Goal: Information Seeking & Learning: Find specific fact

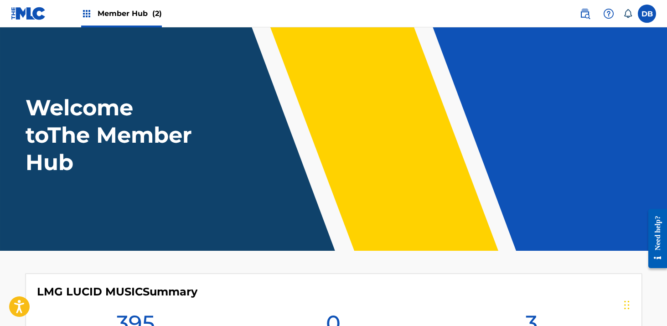
click at [136, 5] on div "Member Hub (2)" at bounding box center [121, 13] width 81 height 27
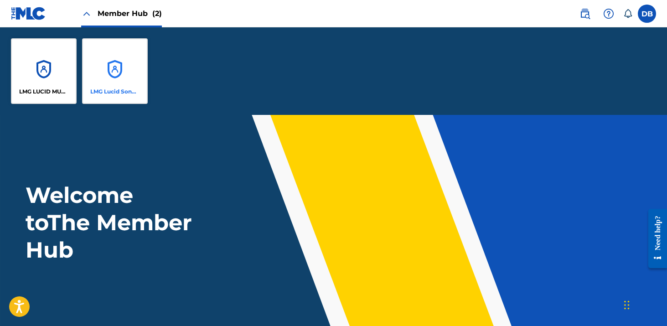
click at [119, 63] on div "LMG Lucid Songs (ASCAP)" at bounding box center [115, 71] width 66 height 66
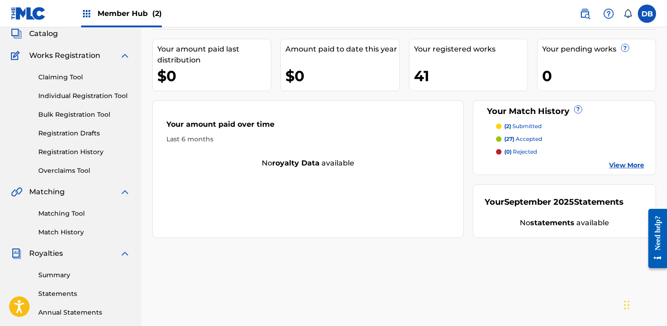
scroll to position [62, 0]
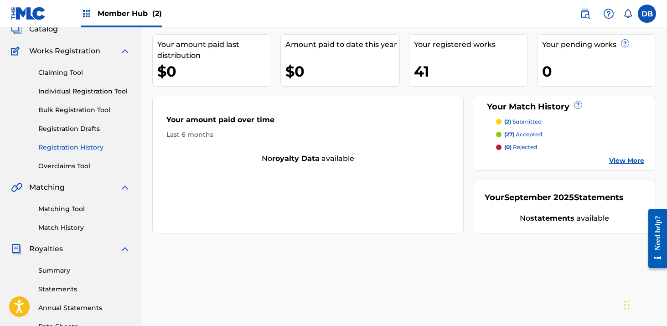
click at [86, 148] on link "Registration History" at bounding box center [84, 148] width 92 height 10
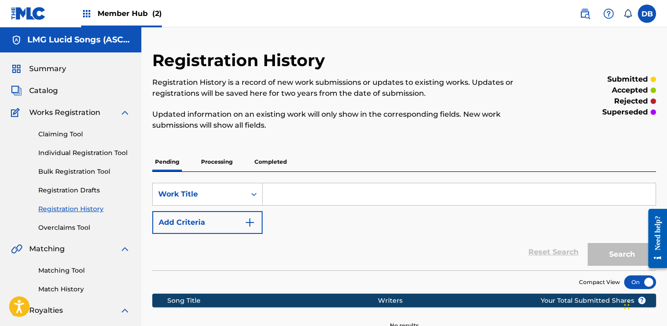
click at [263, 165] on p "Completed" at bounding box center [271, 161] width 38 height 19
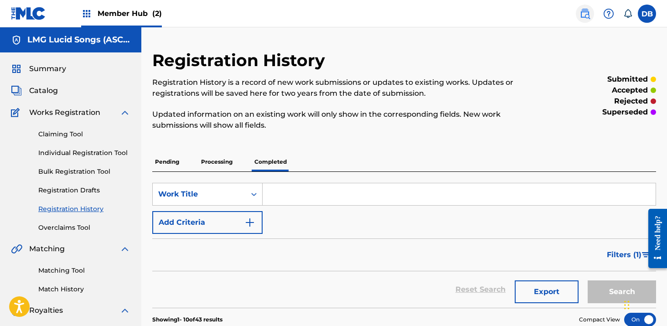
click at [592, 13] on link at bounding box center [585, 14] width 18 height 18
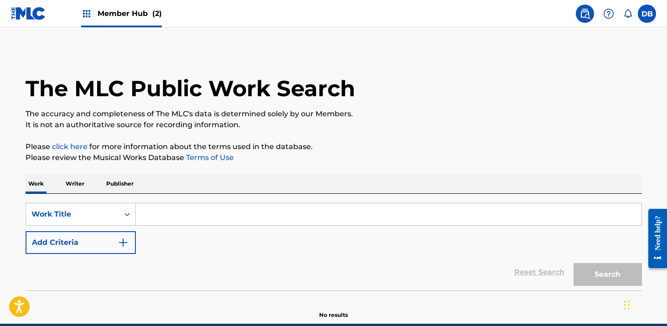
click at [243, 207] on input "Search Form" at bounding box center [389, 214] width 506 height 22
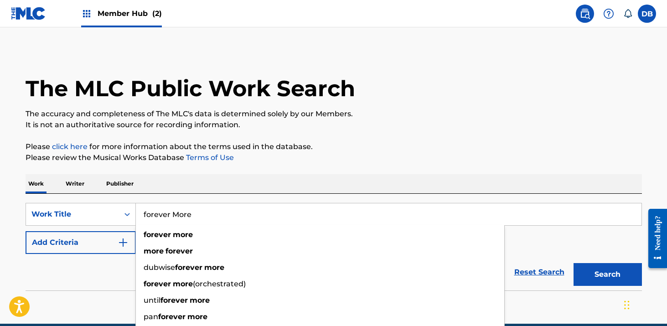
type input "forever More"
click at [354, 165] on div "The MLC Public Work Search The accuracy and completeness of The MLC's data is d…" at bounding box center [334, 184] width 639 height 269
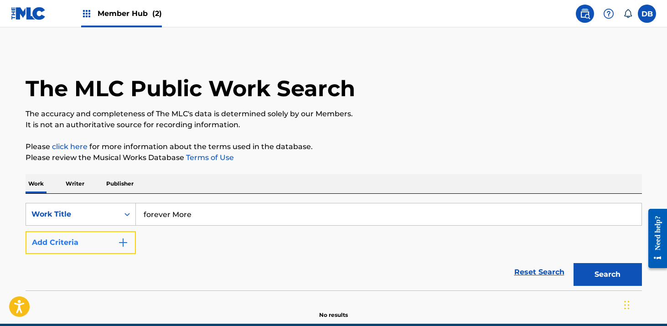
click at [132, 244] on button "Add Criteria" at bounding box center [81, 242] width 110 height 23
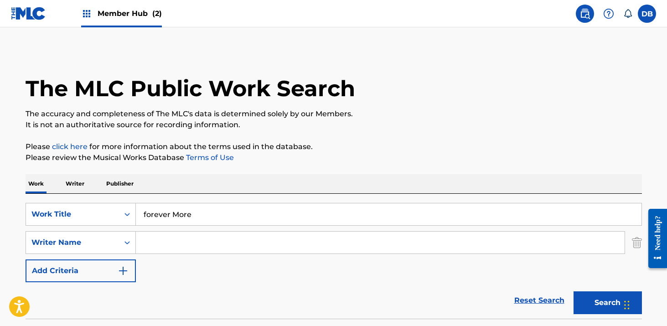
click at [156, 244] on input "Search Form" at bounding box center [380, 243] width 489 height 22
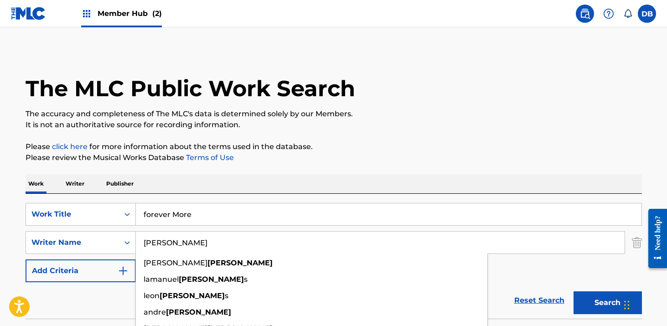
type input "[PERSON_NAME]"
click at [574, 292] on button "Search" at bounding box center [608, 303] width 68 height 23
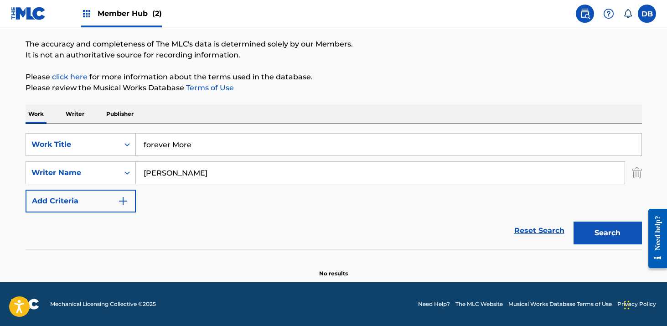
scroll to position [70, 0]
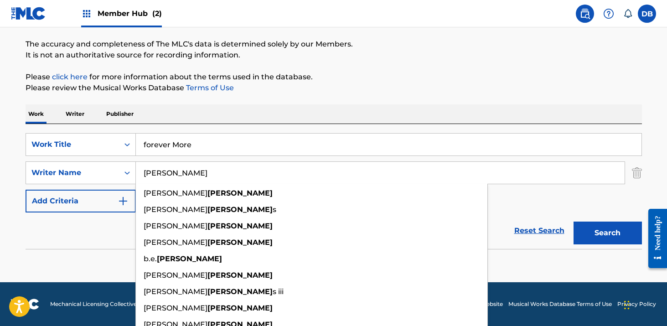
click at [435, 55] on p "It is not an authoritative source for recording information." at bounding box center [334, 55] width 617 height 11
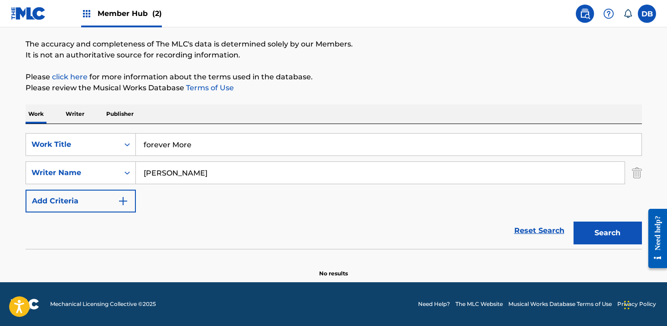
click at [207, 146] on input "forever More" at bounding box center [389, 145] width 506 height 22
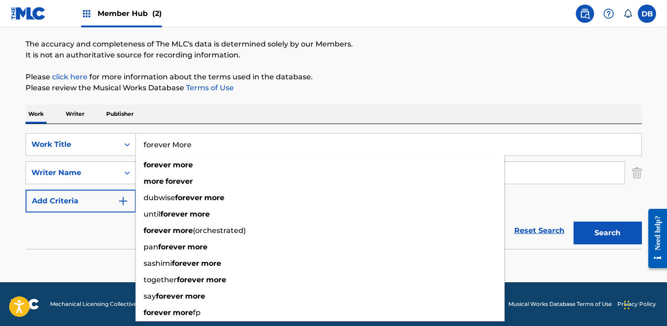
click at [207, 146] on input "forever More" at bounding box center [389, 145] width 506 height 22
click at [213, 99] on div "The MLC Public Work Search The accuracy and completeness of The MLC's data is d…" at bounding box center [334, 128] width 639 height 297
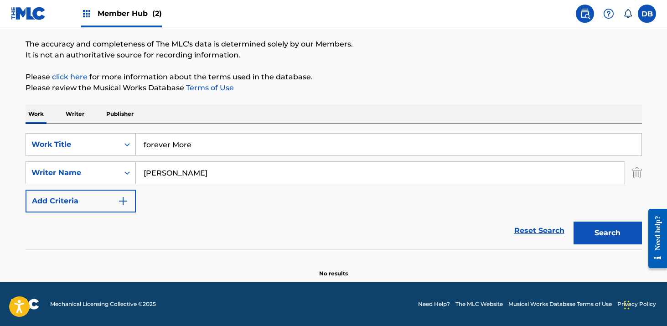
click at [204, 146] on input "forever More" at bounding box center [389, 145] width 506 height 22
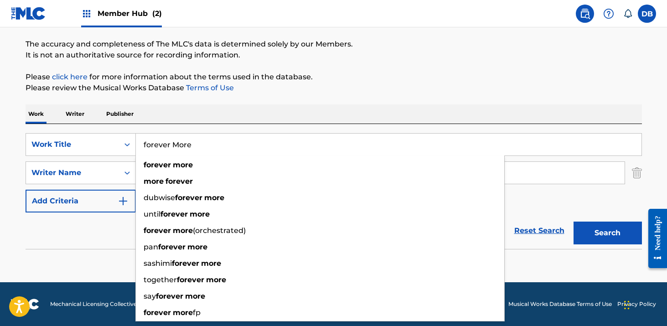
click at [204, 146] on input "forever More" at bounding box center [389, 145] width 506 height 22
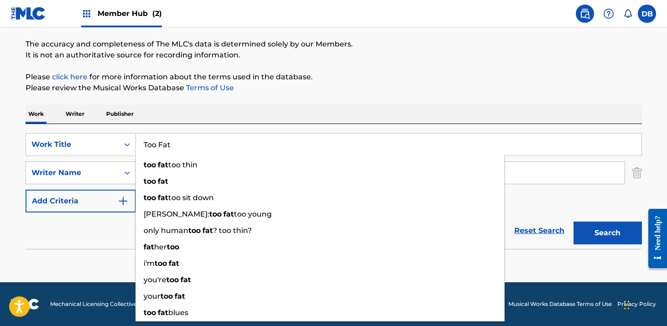
type input "Too Fat"
click at [244, 125] on div "SearchWithCriteria5b393545-9a01-4778-9b41-cda7c945c63a Work Title Too Fat too f…" at bounding box center [334, 186] width 617 height 125
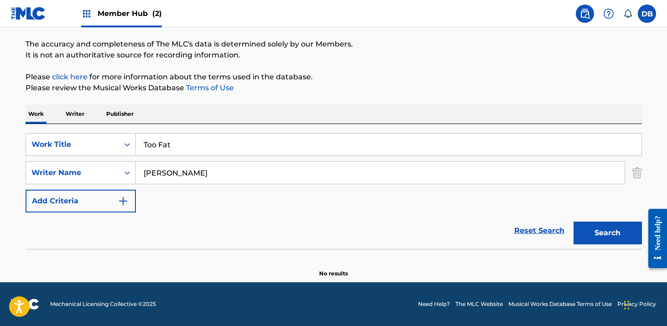
click at [192, 173] on input "[PERSON_NAME]" at bounding box center [380, 173] width 489 height 22
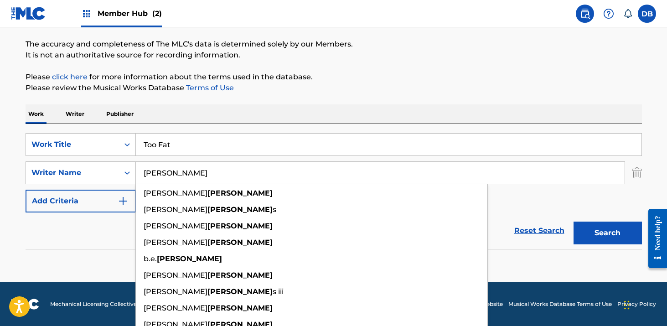
click at [192, 173] on input "[PERSON_NAME]" at bounding box center [380, 173] width 489 height 22
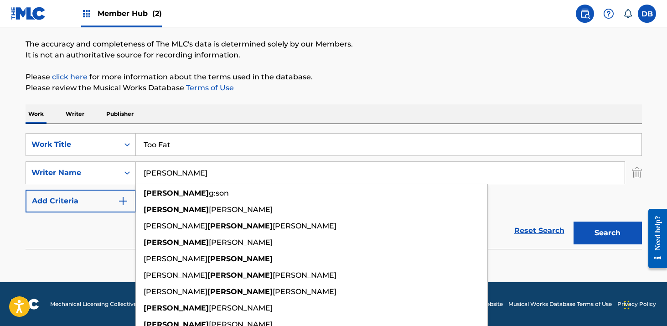
type input "[PERSON_NAME]"
click at [574, 222] on button "Search" at bounding box center [608, 233] width 68 height 23
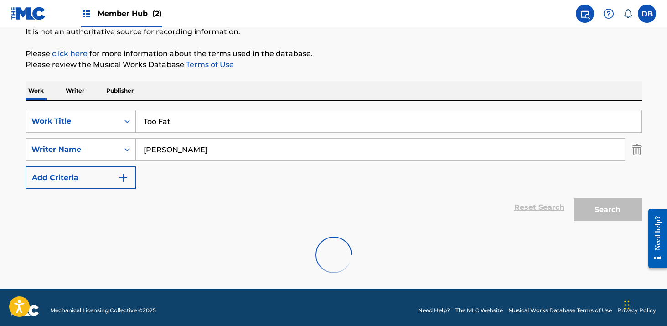
scroll to position [99, 0]
